Goal: Complete application form: Complete application form

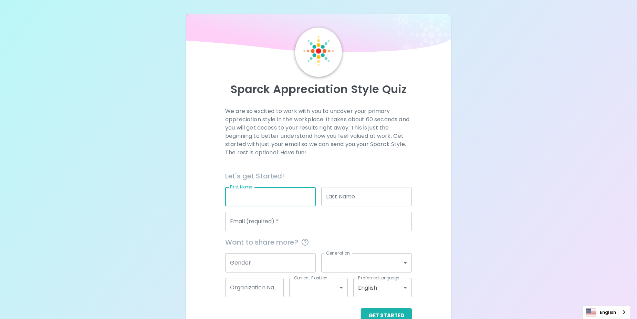
click at [245, 190] on div "First Name First Name" at bounding box center [270, 196] width 91 height 19
type input "[PERSON_NAME]"
click at [375, 194] on input "Last Name" at bounding box center [366, 196] width 91 height 19
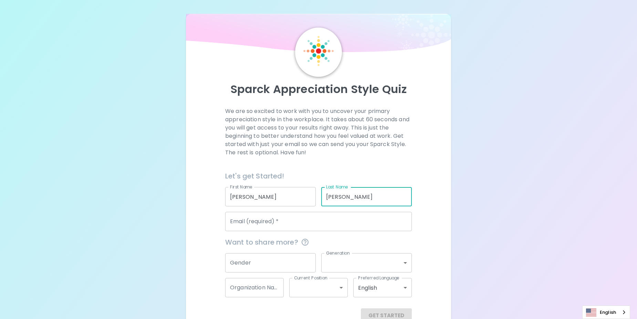
type input "[PERSON_NAME]"
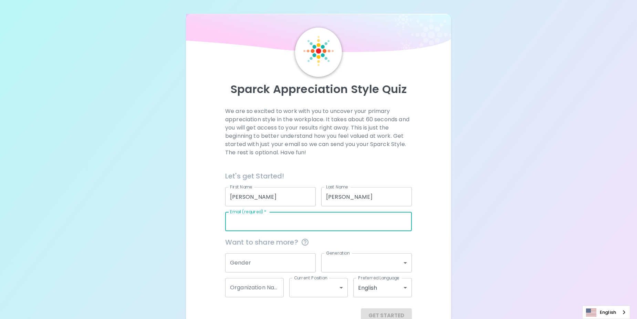
click at [252, 223] on input "Email (required)   *" at bounding box center [318, 221] width 187 height 19
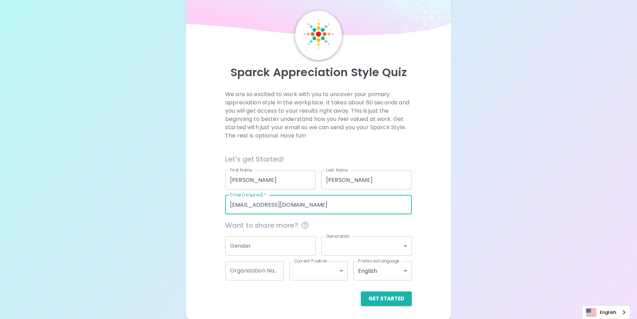
scroll to position [18, 0]
type input "[EMAIL_ADDRESS][DOMAIN_NAME]"
click at [266, 245] on input "Gender" at bounding box center [270, 244] width 91 height 19
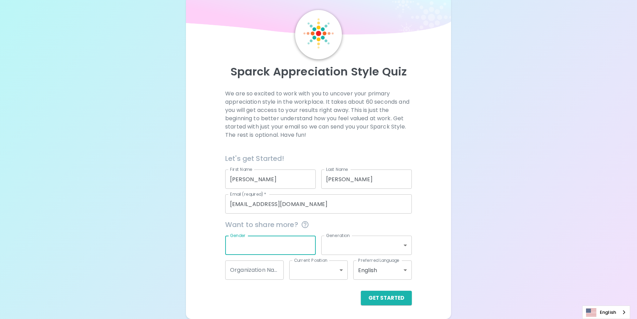
click at [261, 247] on input "Gender" at bounding box center [270, 244] width 91 height 19
click at [392, 300] on button "Get Started" at bounding box center [386, 297] width 51 height 14
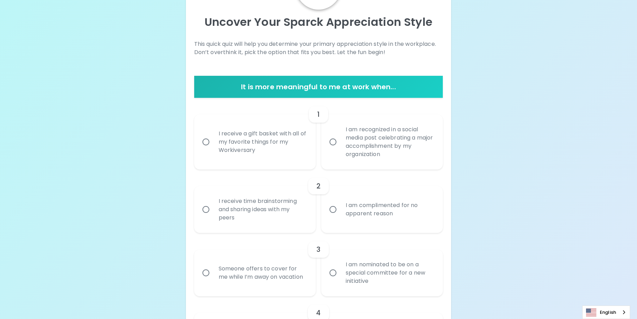
scroll to position [69, 0]
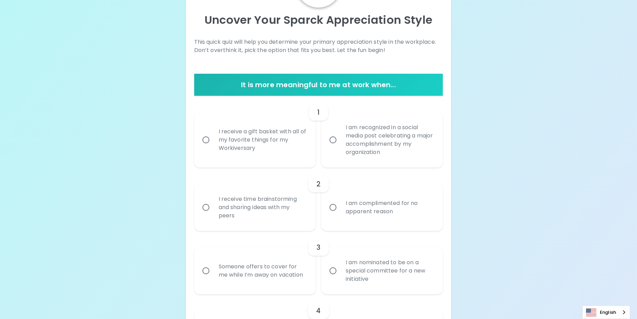
click at [212, 145] on input "I receive a gift basket with all of my favorite things for my Workiversary" at bounding box center [206, 139] width 14 height 14
radio input "true"
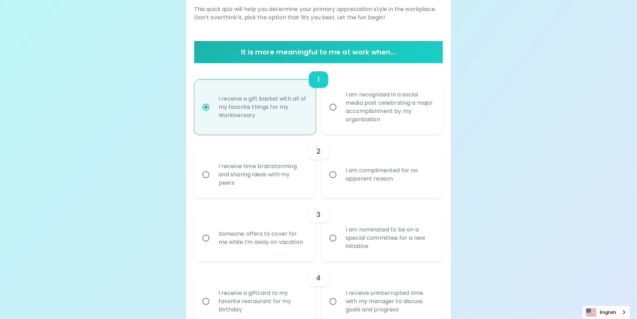
scroll to position [124, 0]
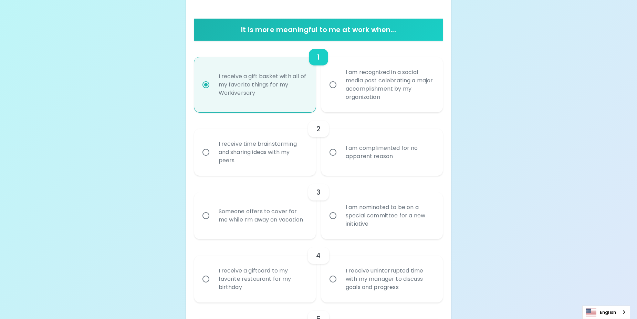
click at [239, 158] on div "I receive time brainstorming and sharing ideas with my peers" at bounding box center [262, 151] width 99 height 41
click at [213, 158] on input "I receive time brainstorming and sharing ideas with my peers" at bounding box center [206, 152] width 14 height 14
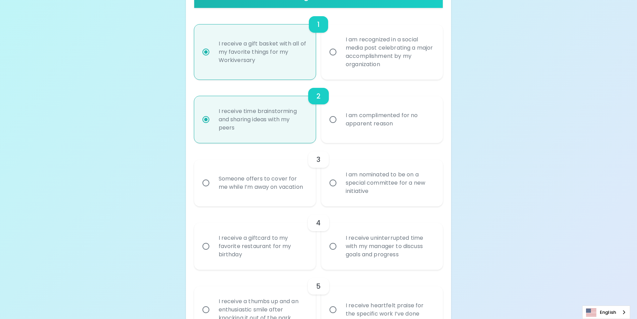
scroll to position [179, 0]
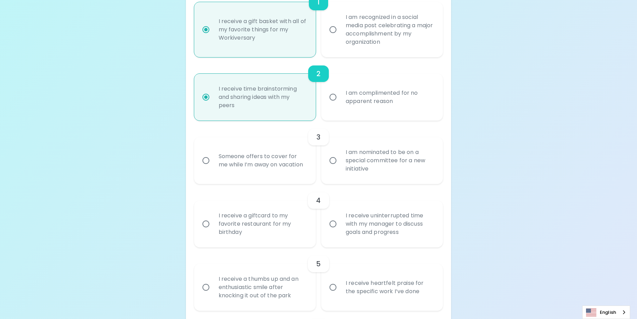
radio input "true"
click at [271, 165] on div "Someone offers to cover for me while I’m away on vacation" at bounding box center [262, 160] width 99 height 33
click at [213, 165] on input "Someone offers to cover for me while I’m away on vacation" at bounding box center [206, 160] width 14 height 14
radio input "false"
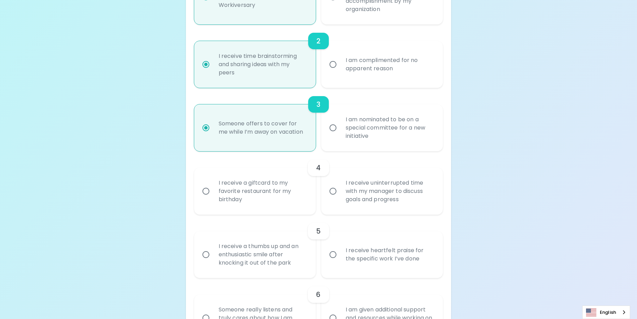
scroll to position [234, 0]
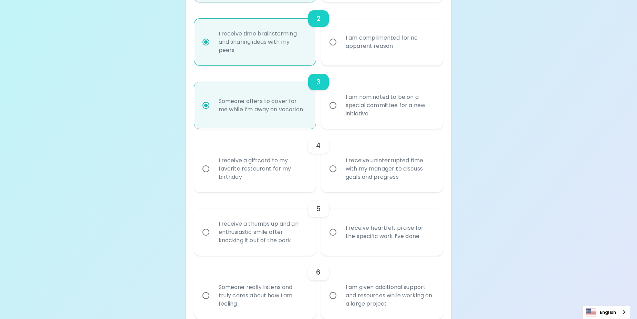
radio input "true"
click at [218, 180] on div "I receive a giftcard to my favorite restaurant for my birthday" at bounding box center [262, 168] width 99 height 41
click at [213, 176] on input "I receive a giftcard to my favorite restaurant for my birthday" at bounding box center [206, 168] width 14 height 14
radio input "false"
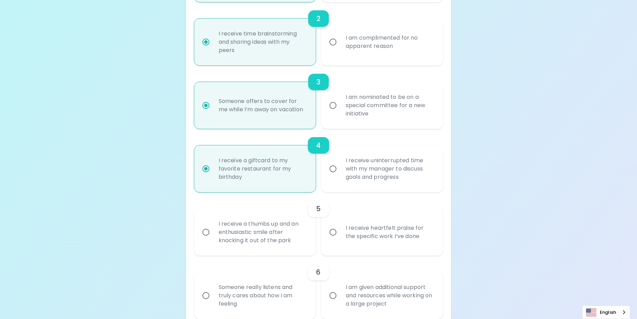
scroll to position [289, 0]
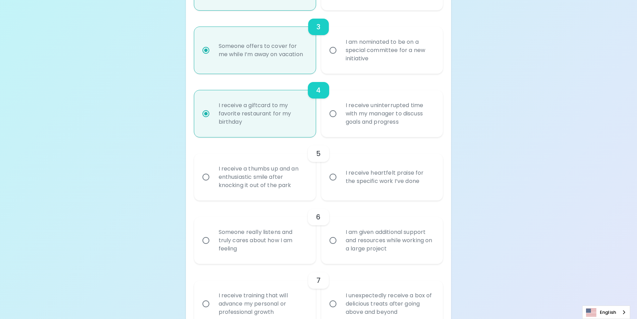
radio input "true"
click at [329, 181] on input "I receive heartfelt praise for the specific work I’ve done" at bounding box center [333, 177] width 14 height 14
radio input "false"
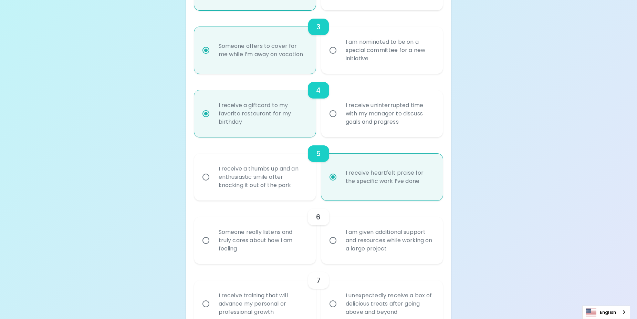
scroll to position [344, 0]
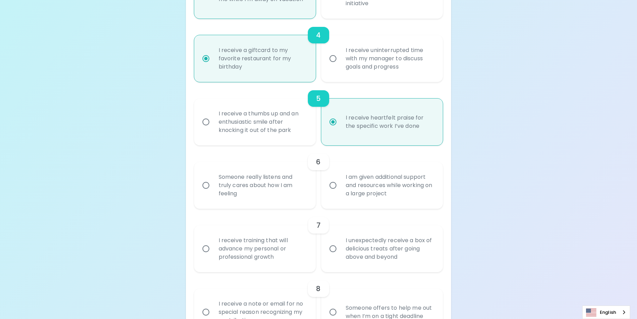
radio input "true"
click at [354, 194] on div "I am given additional support and resources while working on a large project" at bounding box center [389, 185] width 99 height 41
click at [340, 192] on input "I am given additional support and resources while working on a large project" at bounding box center [333, 185] width 14 height 14
radio input "false"
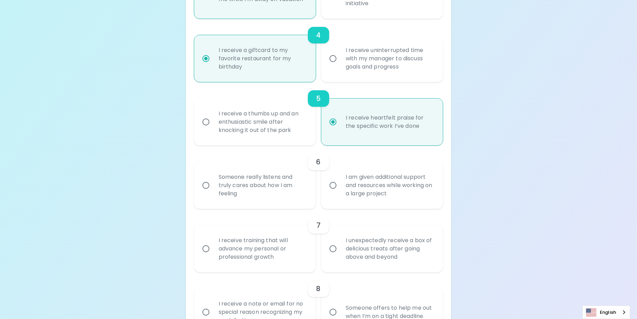
radio input "false"
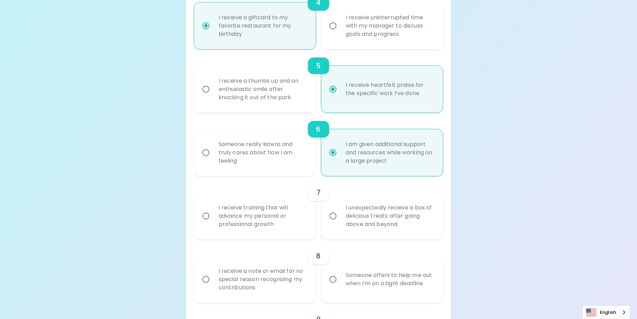
scroll to position [400, 0]
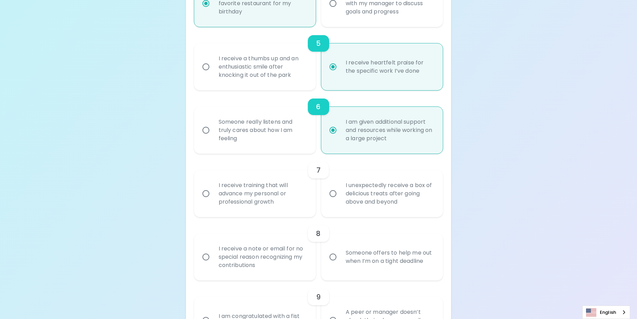
radio input "true"
click at [254, 215] on label "I receive training that will advance my personal or professional growth" at bounding box center [250, 193] width 121 height 47
click at [213, 201] on input "I receive training that will advance my personal or professional growth" at bounding box center [206, 193] width 14 height 14
radio input "false"
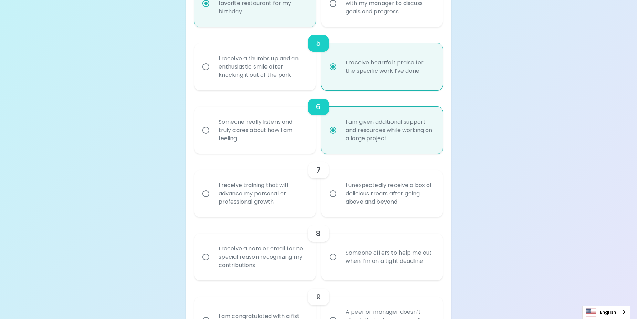
radio input "false"
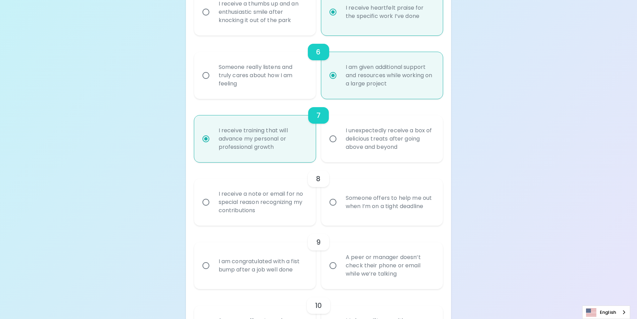
scroll to position [455, 0]
radio input "true"
click at [386, 203] on div "Someone offers to help me out when I’m on a tight deadline" at bounding box center [389, 201] width 99 height 33
click at [340, 203] on input "Someone offers to help me out when I’m on a tight deadline" at bounding box center [333, 201] width 14 height 14
radio input "false"
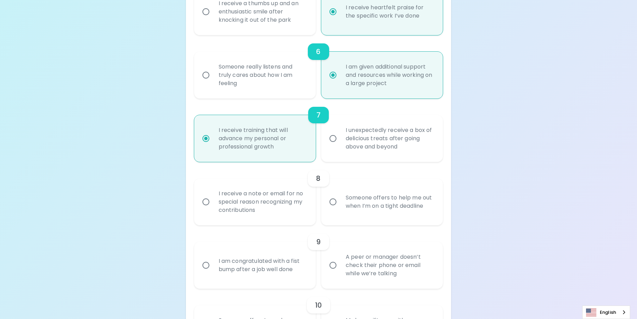
radio input "false"
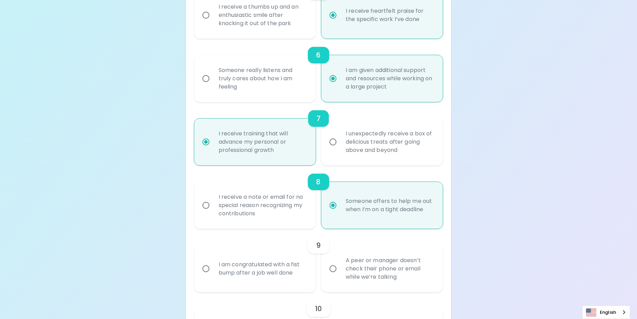
scroll to position [460, 0]
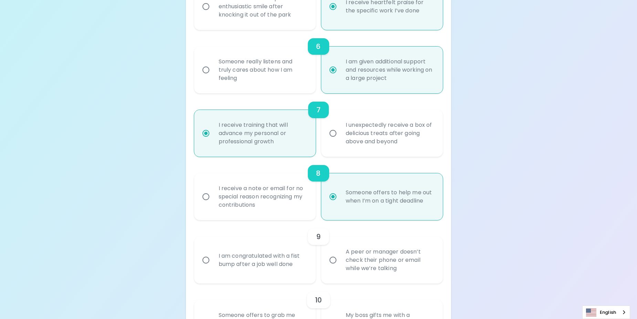
radio input "true"
click at [371, 250] on div "A peer or manager doesn’t check their phone or email while we’re talking" at bounding box center [389, 259] width 99 height 41
click at [340, 253] on input "A peer or manager doesn’t check their phone or email while we’re talking" at bounding box center [333, 260] width 14 height 14
radio input "false"
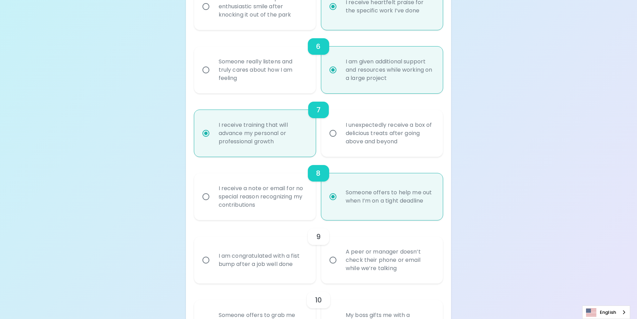
radio input "false"
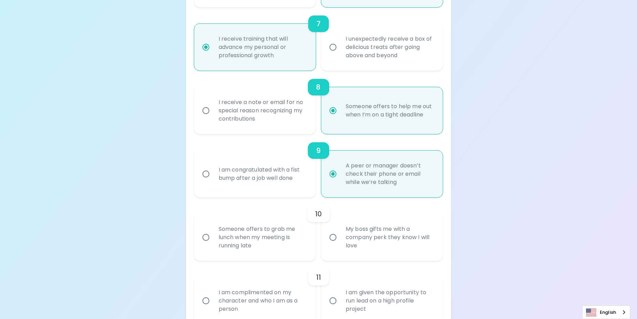
scroll to position [554, 0]
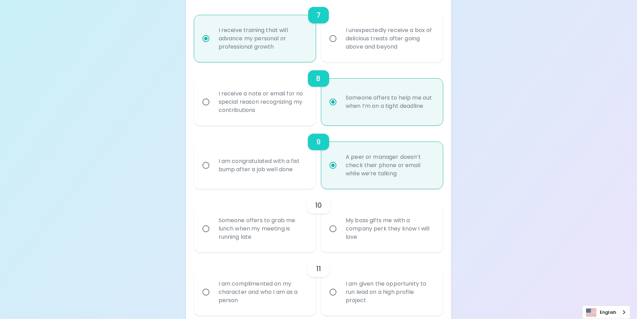
radio input "true"
click at [211, 238] on label "Someone offers to grab me lunch when my meeting is running late" at bounding box center [250, 228] width 121 height 47
click at [211, 236] on input "Someone offers to grab me lunch when my meeting is running late" at bounding box center [206, 228] width 14 height 14
radio input "false"
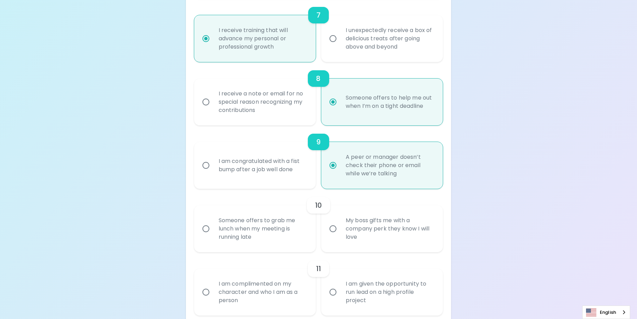
radio input "false"
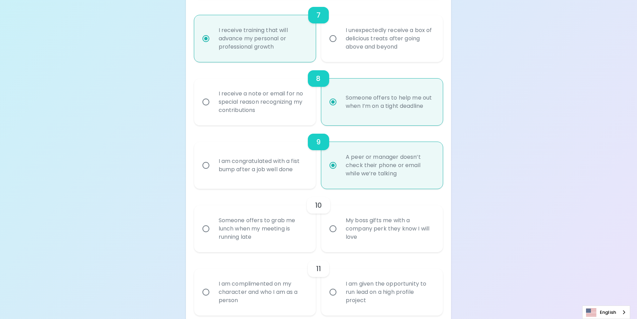
radio input "false"
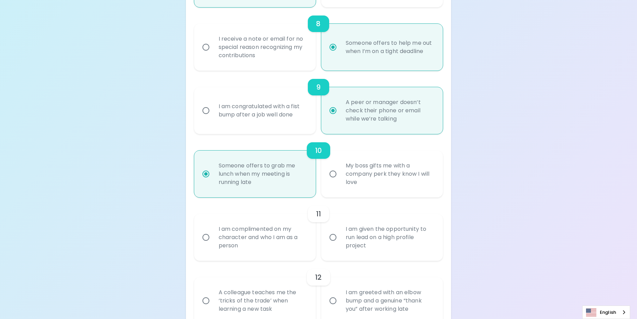
scroll to position [609, 0]
radio input "true"
click at [218, 235] on div "I am complimented on my character and who I am as a person" at bounding box center [262, 236] width 99 height 41
click at [213, 235] on input "I am complimented on my character and who I am as a person" at bounding box center [206, 237] width 14 height 14
radio input "false"
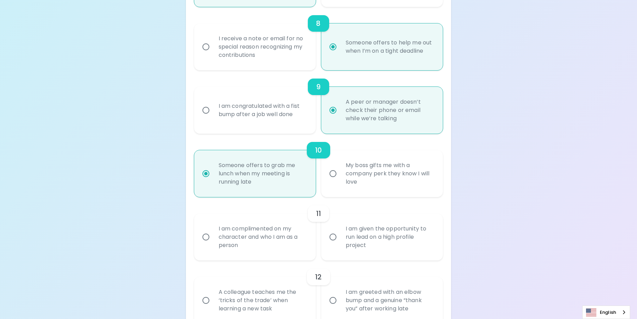
radio input "false"
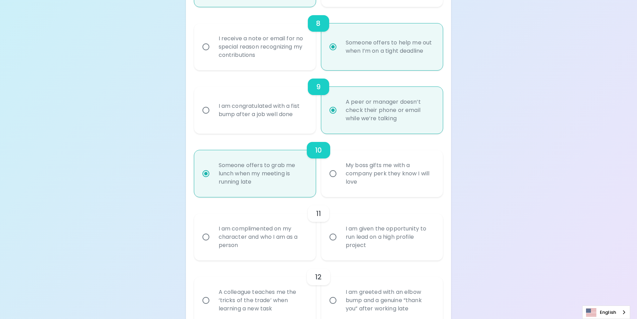
radio input "false"
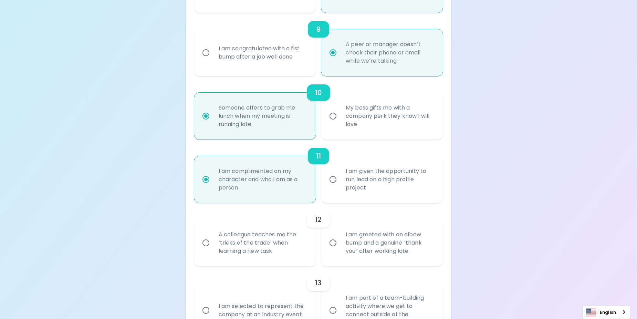
scroll to position [668, 0]
radio input "true"
click at [241, 241] on div "A colleague teaches me the ‘tricks of the trade’ when learning a new task" at bounding box center [262, 241] width 99 height 41
click at [213, 241] on input "A colleague teaches me the ‘tricks of the trade’ when learning a new task" at bounding box center [206, 241] width 14 height 14
radio input "false"
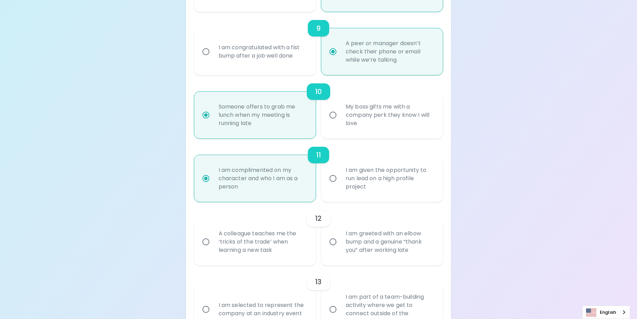
radio input "false"
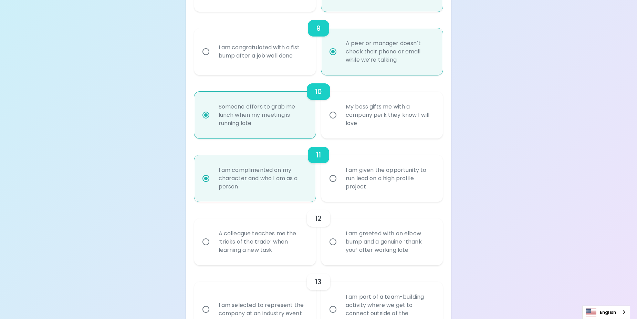
radio input "false"
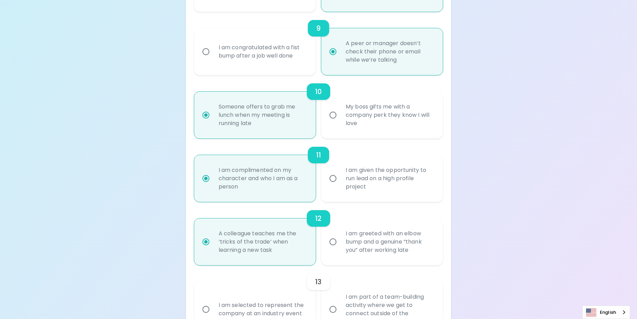
scroll to position [723, 0]
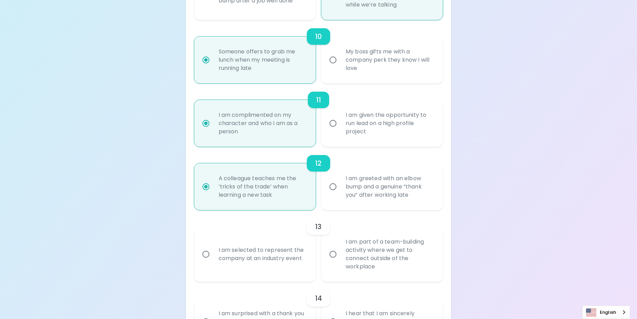
radio input "true"
click at [424, 275] on div "I am part of a team-building activity where we get to connect outside of the wo…" at bounding box center [389, 254] width 99 height 50
click at [340, 261] on input "I am part of a team-building activity where we get to connect outside of the wo…" at bounding box center [333, 254] width 14 height 14
radio input "false"
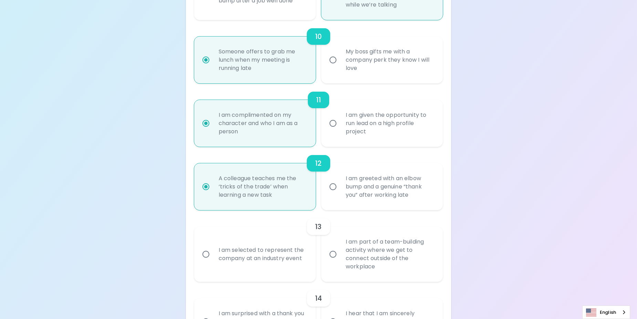
radio input "false"
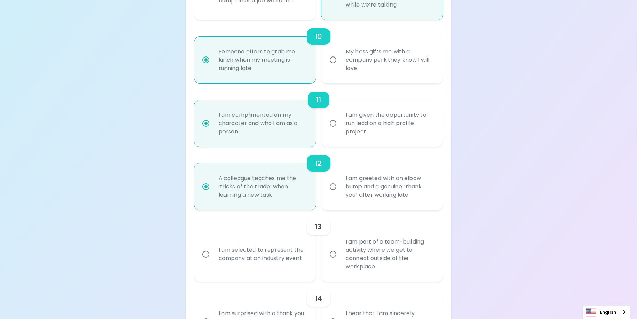
radio input "false"
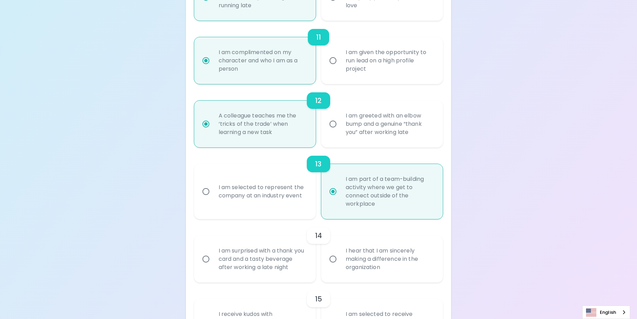
scroll to position [787, 0]
radio input "true"
click at [425, 268] on div "I hear that I am sincerely making a difference in the organization" at bounding box center [389, 257] width 99 height 41
click at [340, 265] on input "I hear that I am sincerely making a difference in the organization" at bounding box center [333, 258] width 14 height 14
radio input "false"
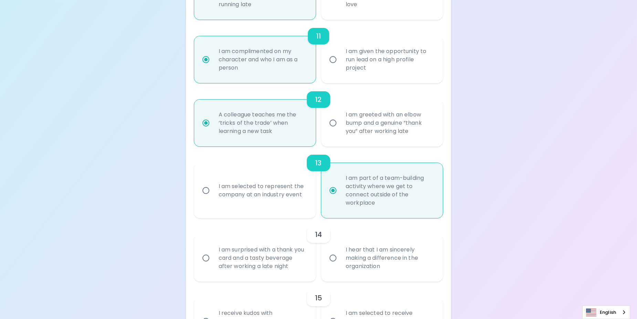
radio input "false"
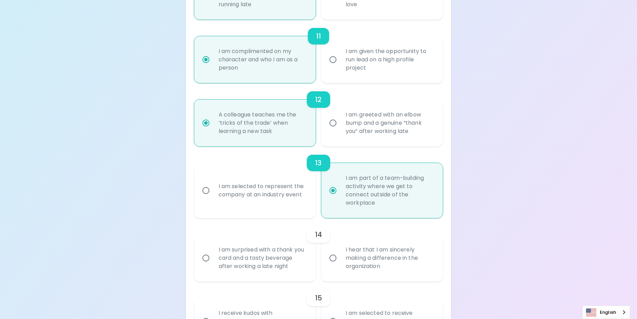
radio input "false"
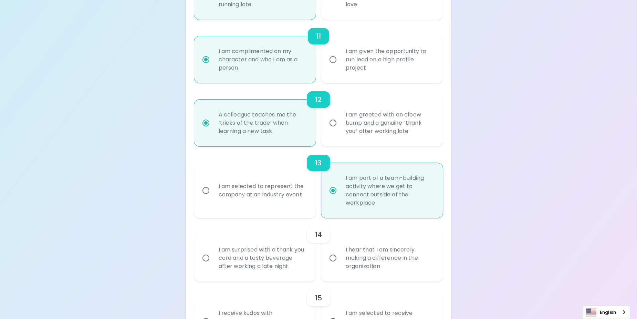
radio input "false"
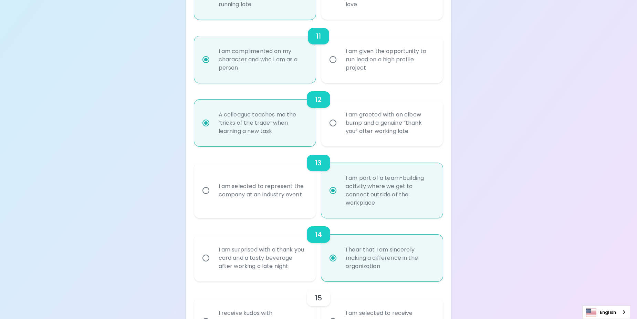
scroll to position [842, 0]
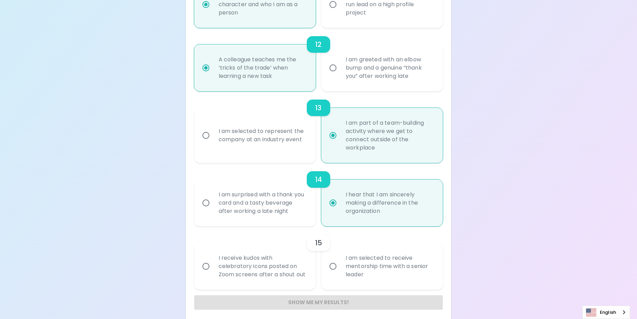
radio input "true"
click at [251, 217] on div "I am surprised with a thank you card and a tasty beverage after working a late …" at bounding box center [262, 202] width 99 height 41
click at [213, 210] on input "I am surprised with a thank you card and a tasty beverage after working a late …" at bounding box center [206, 202] width 14 height 14
radio input "false"
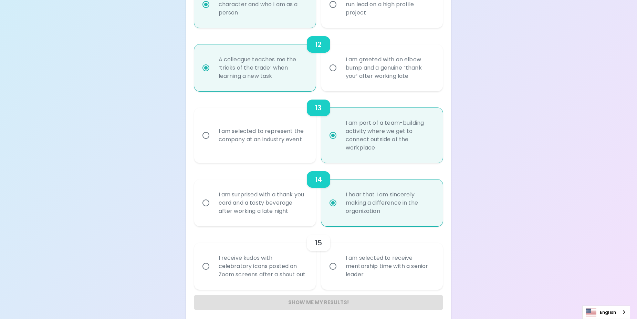
radio input "false"
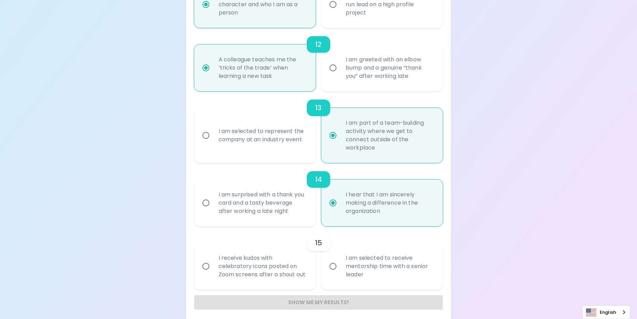
radio input "false"
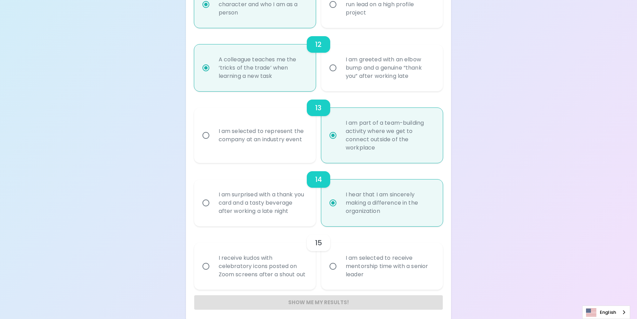
radio input "true"
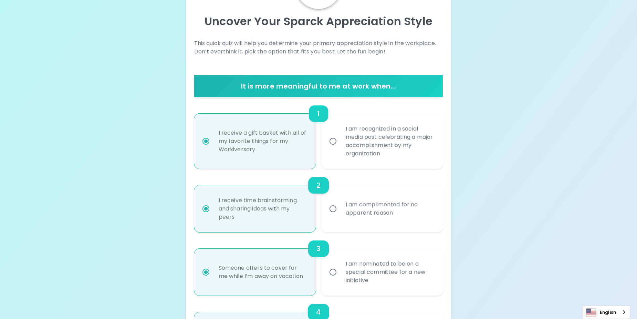
scroll to position [76, 0]
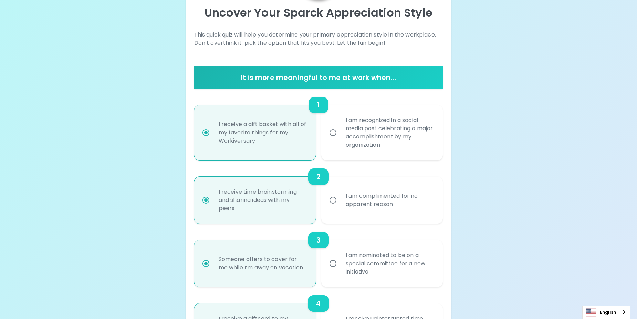
radio input "true"
click at [380, 198] on div "I am complimented for no apparent reason" at bounding box center [389, 199] width 99 height 33
click at [340, 198] on input "I am complimented for no apparent reason" at bounding box center [333, 200] width 14 height 14
radio input "false"
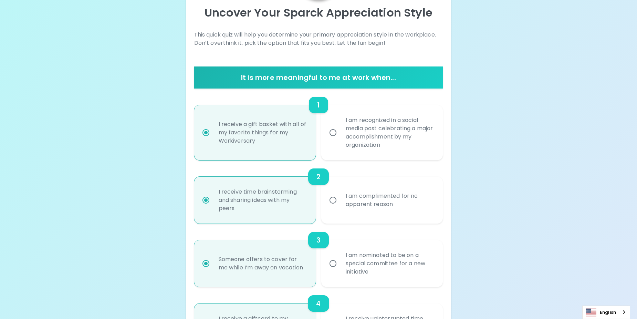
radio input "false"
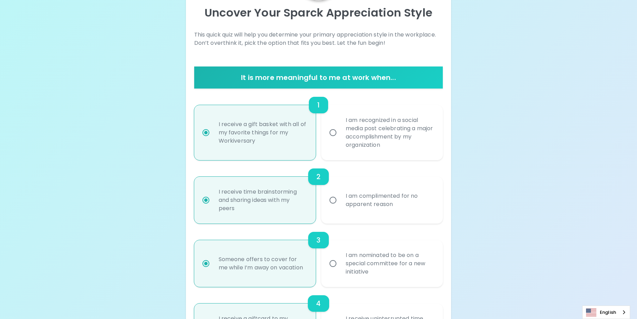
radio input "false"
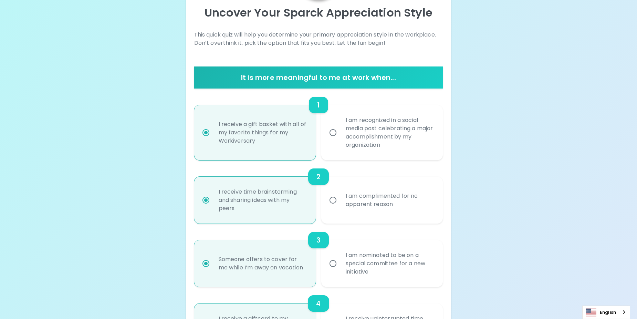
radio input "false"
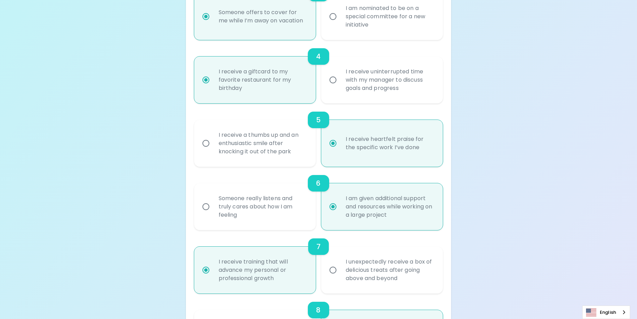
scroll to position [324, 0]
radio input "true"
click at [290, 210] on div "Someone really listens and truly cares about how I am feeling" at bounding box center [262, 205] width 99 height 41
click at [213, 210] on input "Someone really listens and truly cares about how I am feeling" at bounding box center [206, 205] width 14 height 14
radio input "false"
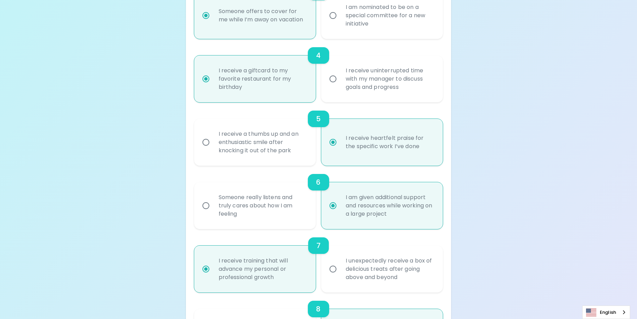
radio input "false"
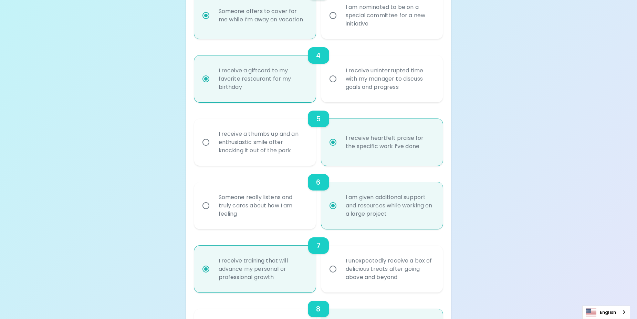
radio input "false"
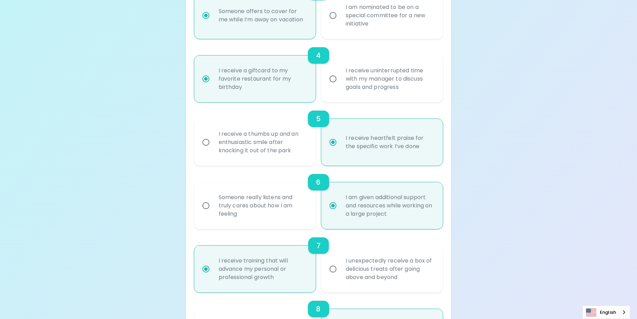
radio input "false"
radio input "true"
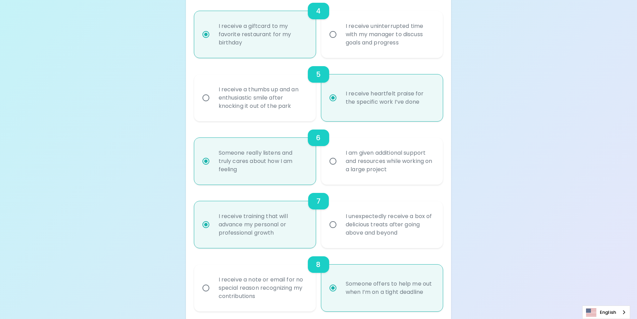
scroll to position [369, 0]
radio input "true"
click at [435, 230] on div "I unexpectedly receive a box of delicious treats after going above and beyond" at bounding box center [389, 223] width 99 height 41
click at [340, 230] on input "I unexpectedly receive a box of delicious treats after going above and beyond" at bounding box center [333, 224] width 14 height 14
radio input "false"
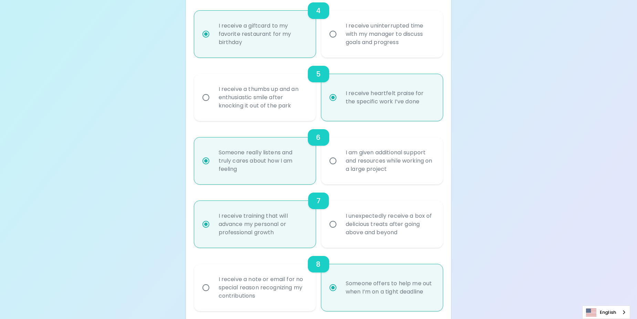
radio input "false"
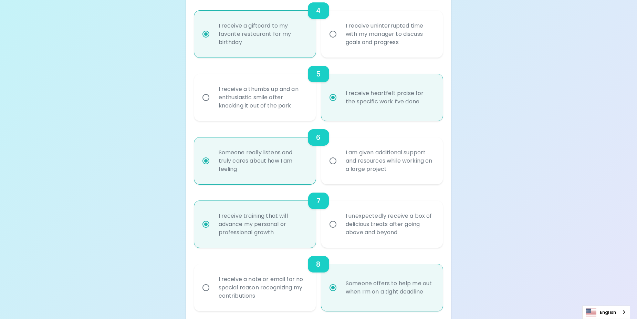
radio input "false"
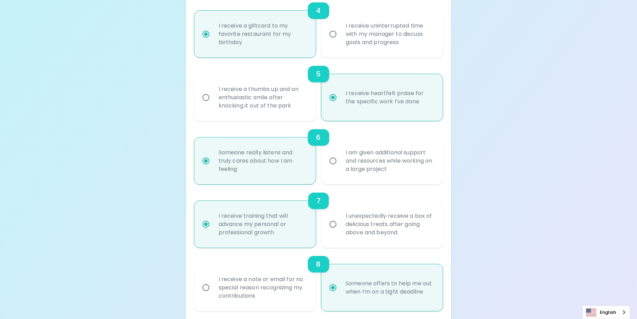
radio input "false"
radio input "true"
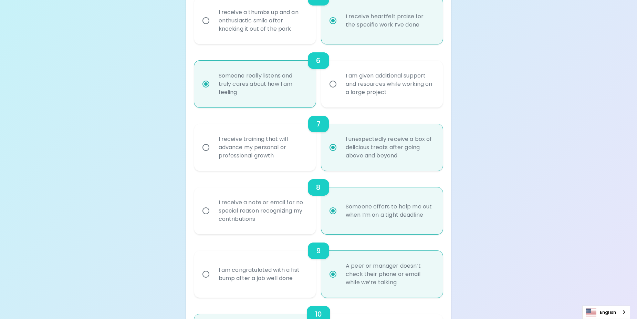
scroll to position [446, 0]
radio input "true"
click at [288, 212] on div "I receive a note or email for no special reason recognizing my contributions" at bounding box center [262, 209] width 99 height 41
click at [213, 212] on input "I receive a note or email for no special reason recognizing my contributions" at bounding box center [206, 210] width 14 height 14
radio input "false"
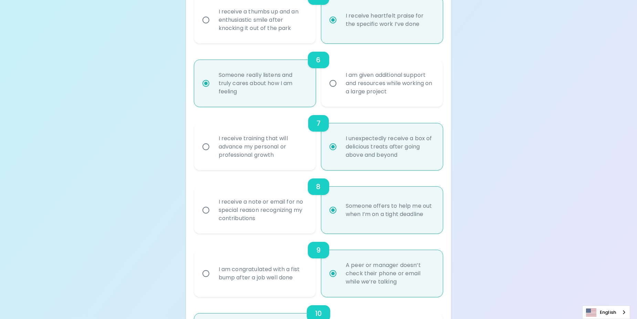
radio input "false"
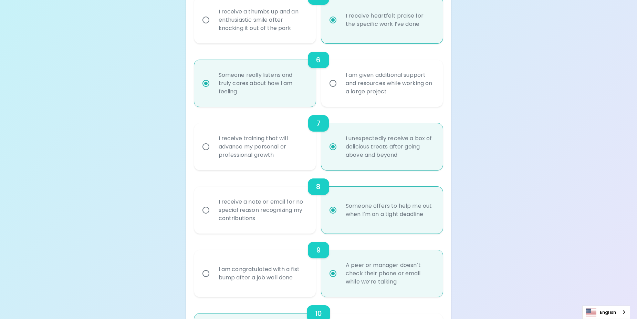
radio input "false"
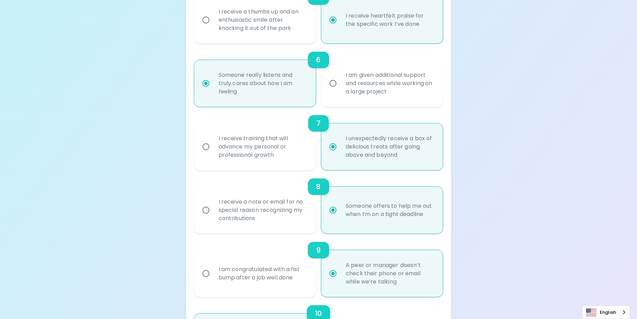
radio input "false"
radio input "true"
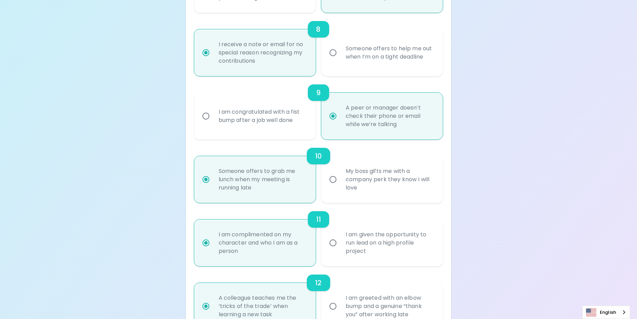
scroll to position [608, 0]
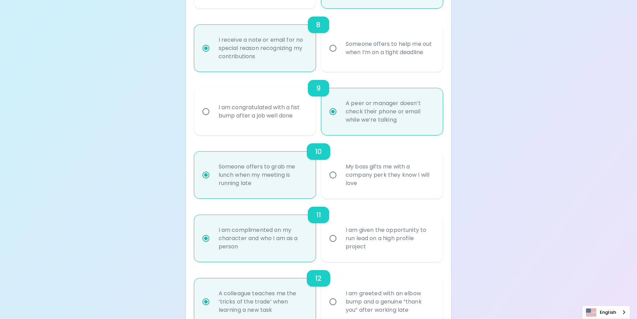
radio input "true"
click at [425, 198] on label "My boss gifts me with a company perk they know I will love" at bounding box center [377, 174] width 121 height 47
click at [340, 182] on input "My boss gifts me with a company perk they know I will love" at bounding box center [333, 175] width 14 height 14
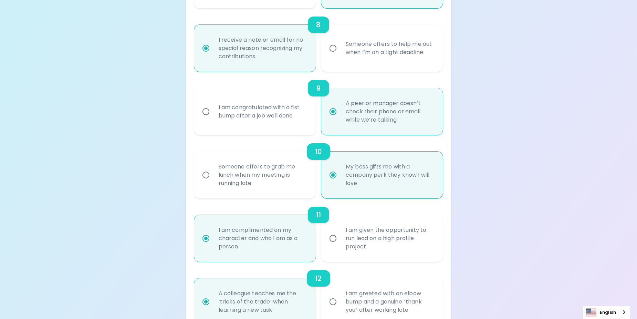
radio input "false"
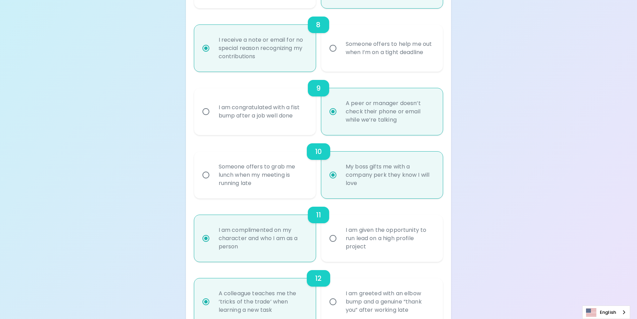
radio input "false"
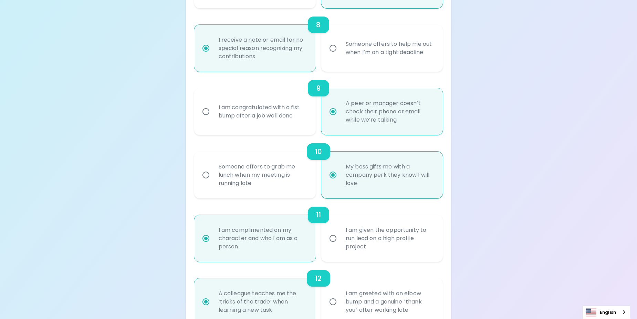
radio input "false"
radio input "true"
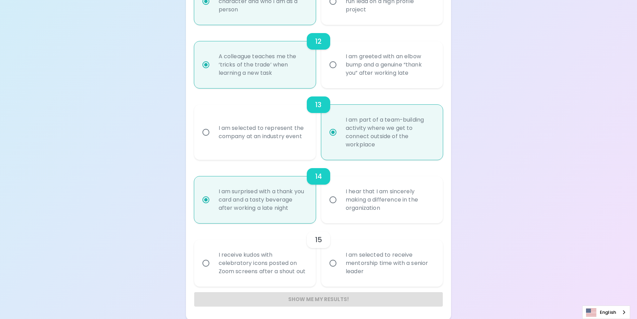
scroll to position [846, 0]
radio input "true"
click at [286, 253] on div "I receive kudos with celebratory icons posted on Zoom screens after a shout out" at bounding box center [262, 261] width 99 height 41
click at [213, 254] on input "I receive kudos with celebratory icons posted on Zoom screens after a shout out" at bounding box center [206, 261] width 14 height 14
radio input "false"
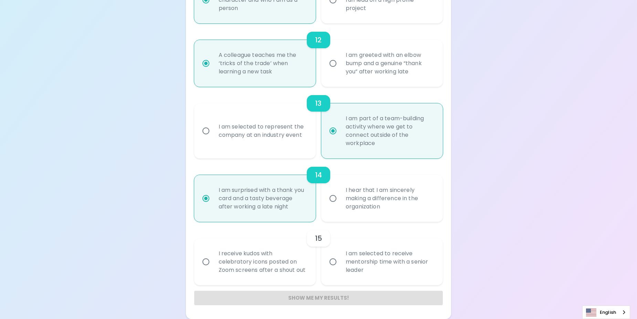
radio input "false"
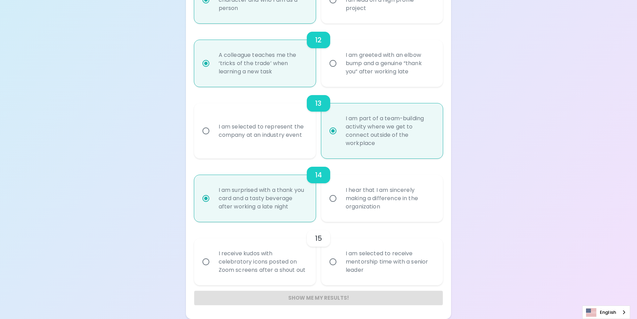
radio input "false"
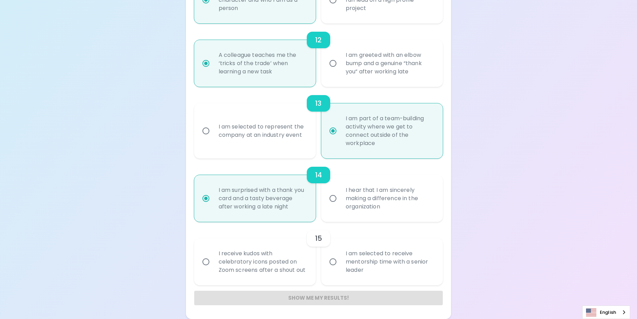
radio input "false"
radio input "true"
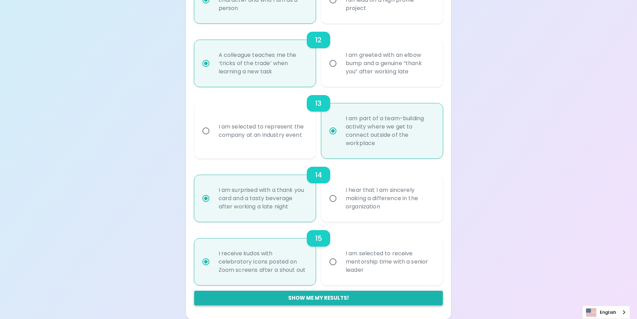
radio input "true"
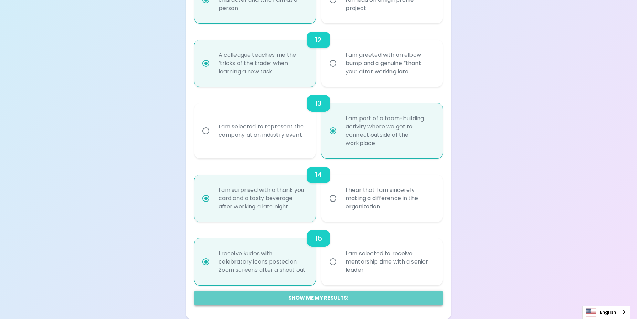
click at [322, 300] on button "Show me my results!" at bounding box center [318, 297] width 249 height 14
radio input "false"
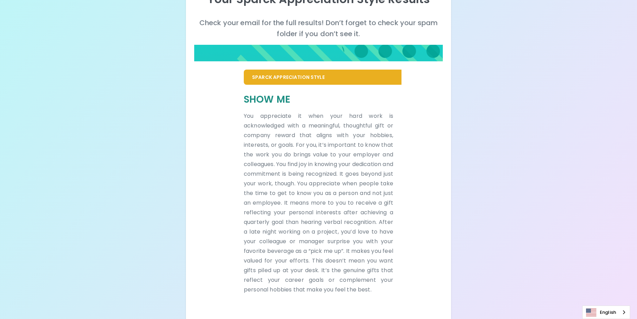
scroll to position [105, 0]
